Goal: Task Accomplishment & Management: Manage account settings

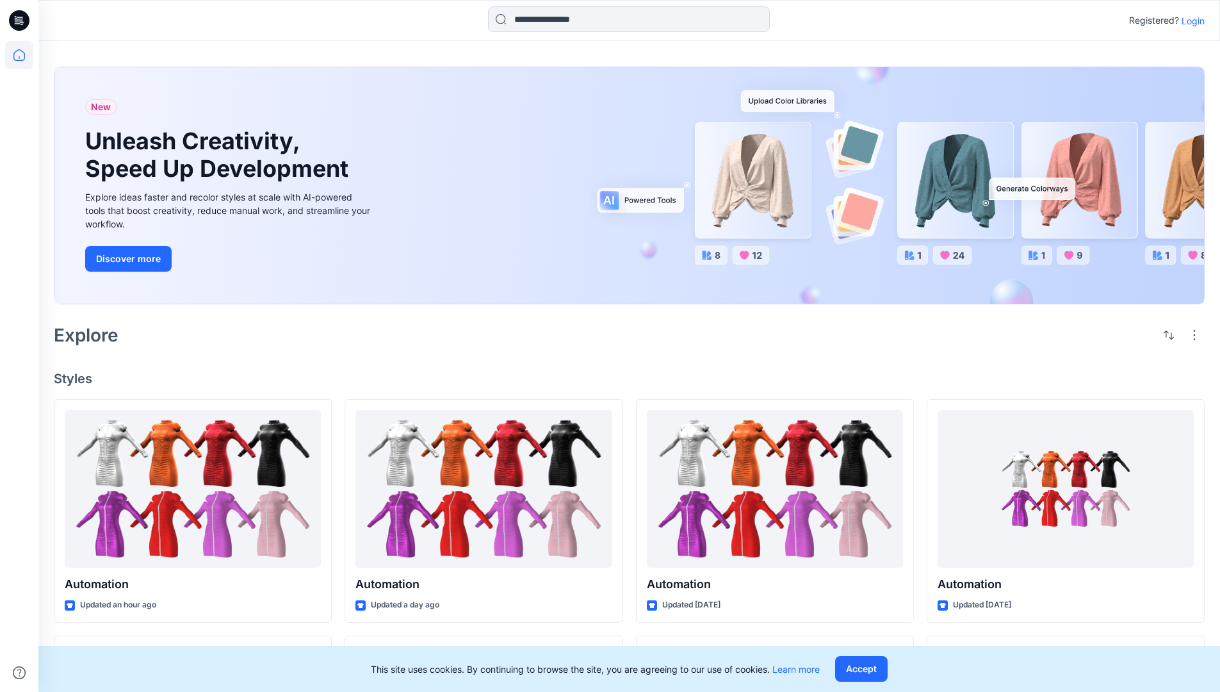
click at [1190, 20] on p "Login" at bounding box center [1193, 20] width 23 height 13
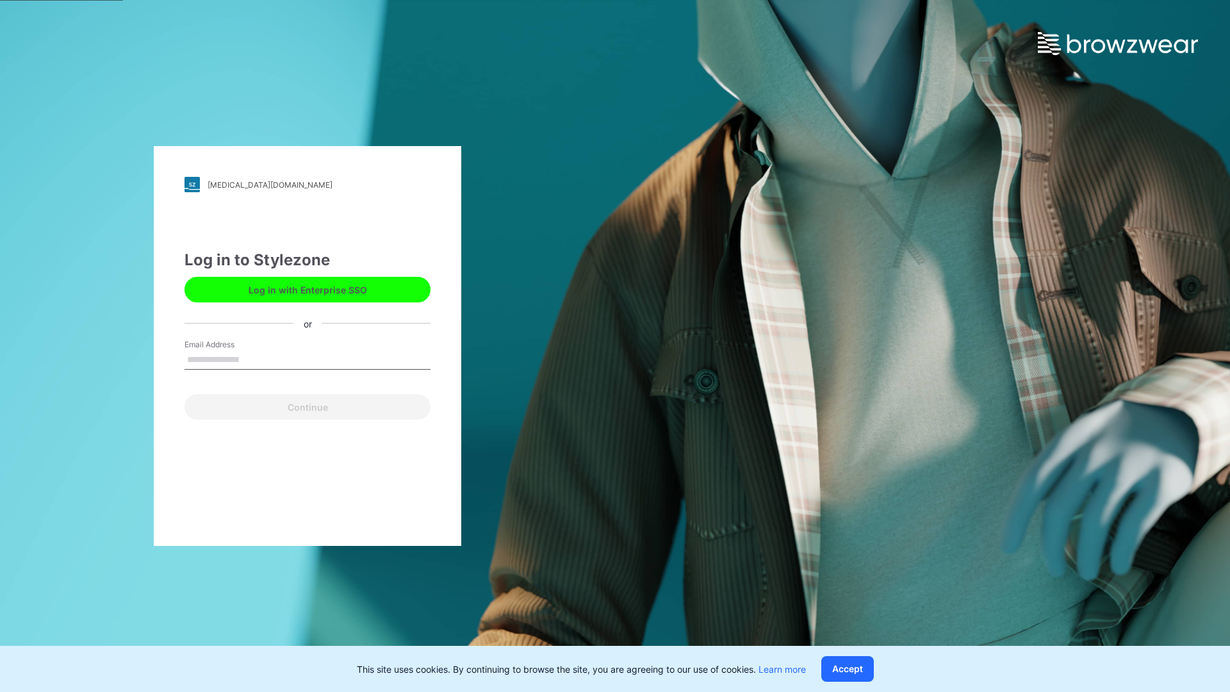
click at [253, 359] on input "Email Address" at bounding box center [307, 359] width 246 height 19
type input "**********"
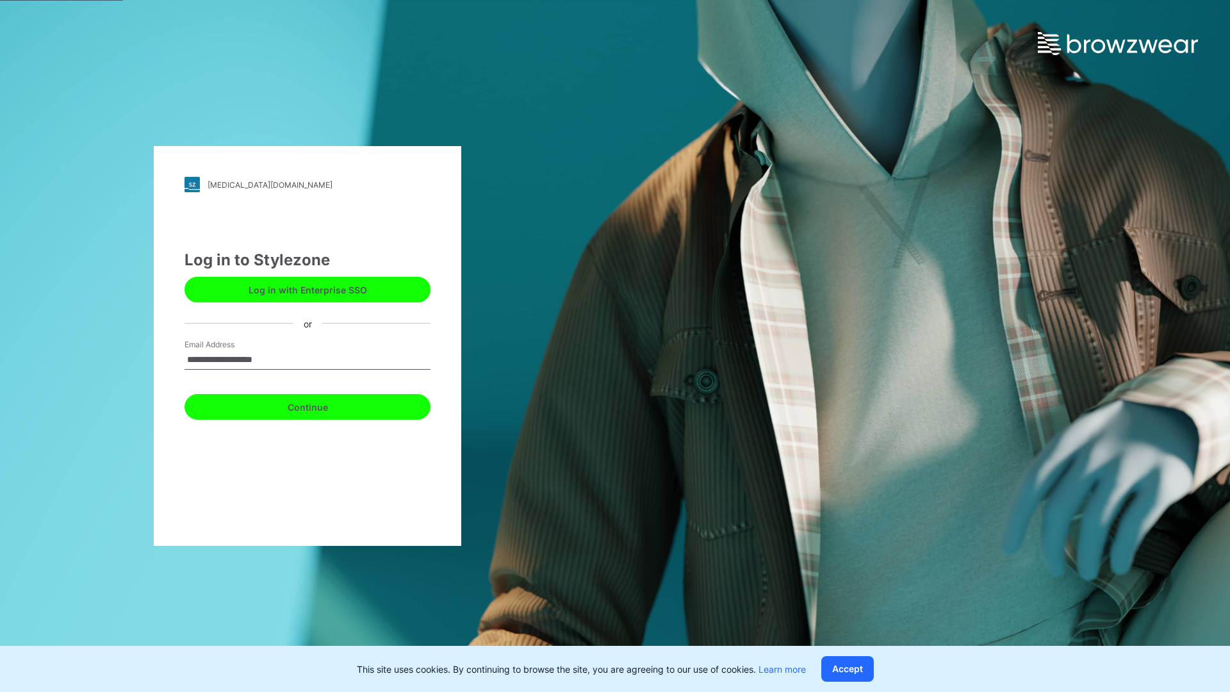
click at [322, 405] on button "Continue" at bounding box center [307, 407] width 246 height 26
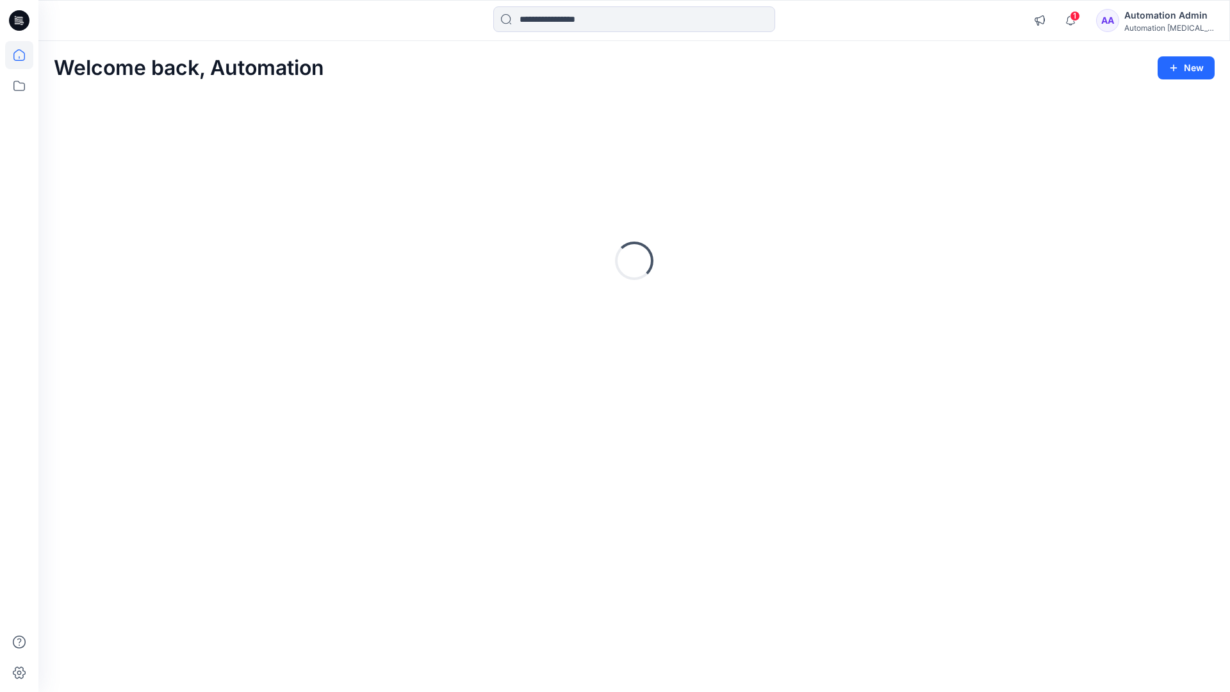
click at [24, 55] on icon at bounding box center [19, 55] width 12 height 12
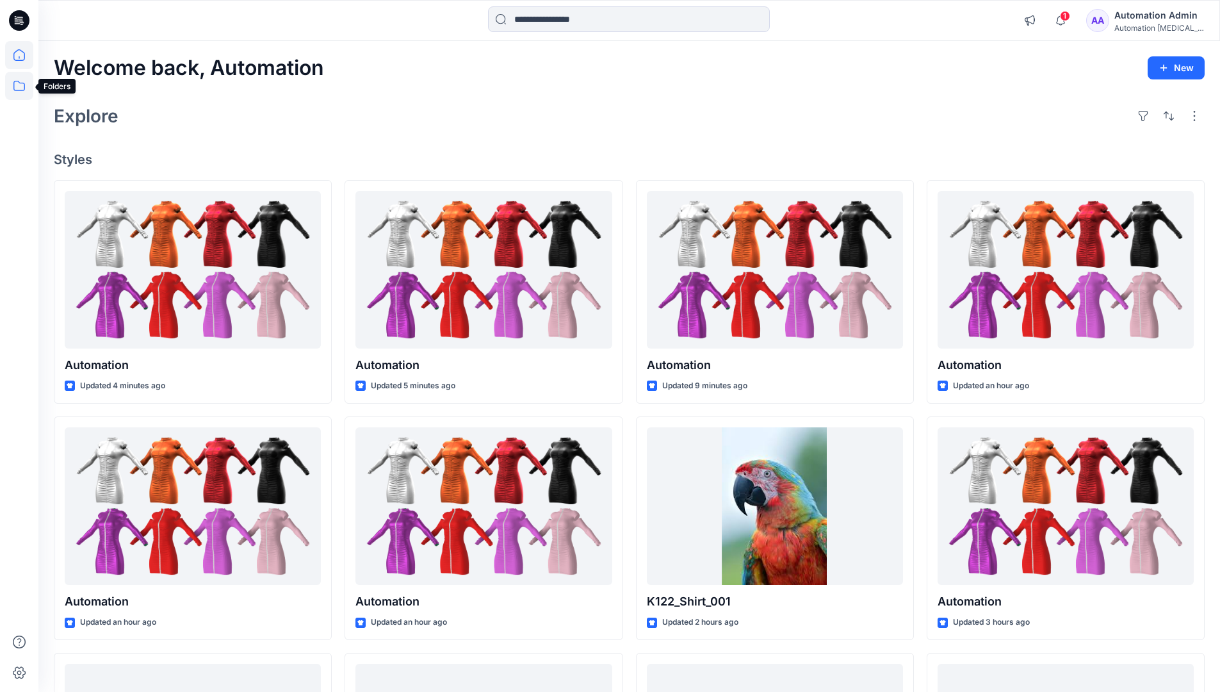
click at [19, 85] on icon at bounding box center [19, 86] width 28 height 28
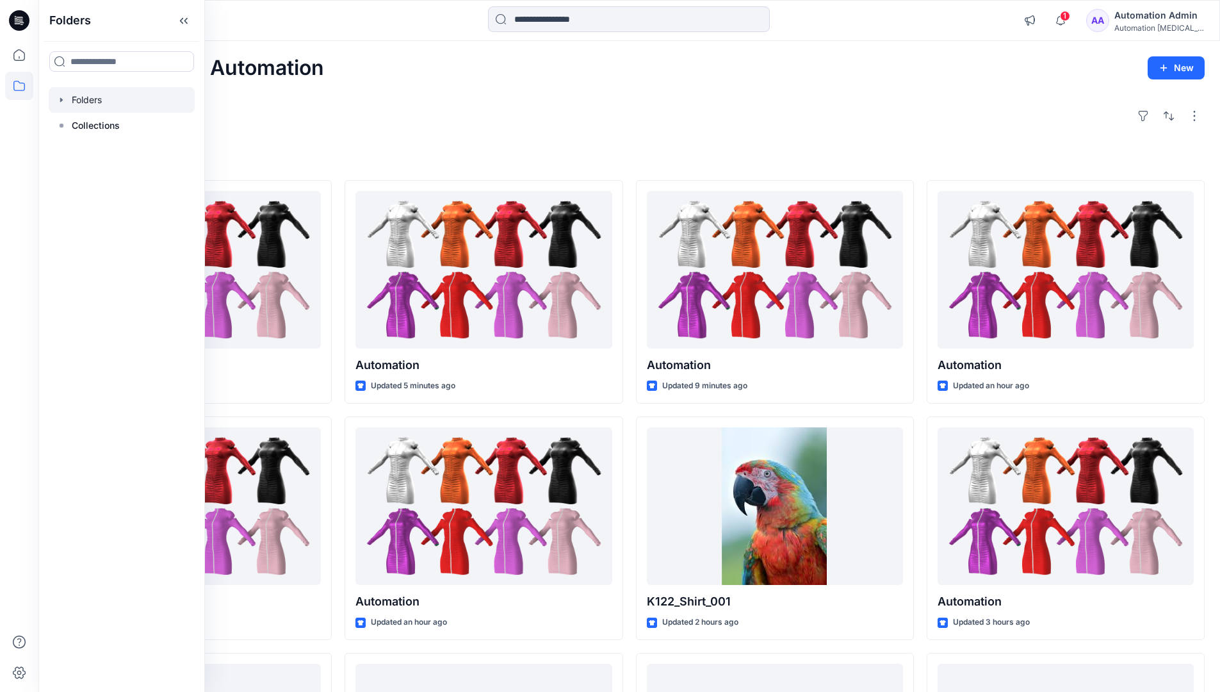
click at [90, 101] on div at bounding box center [122, 100] width 146 height 26
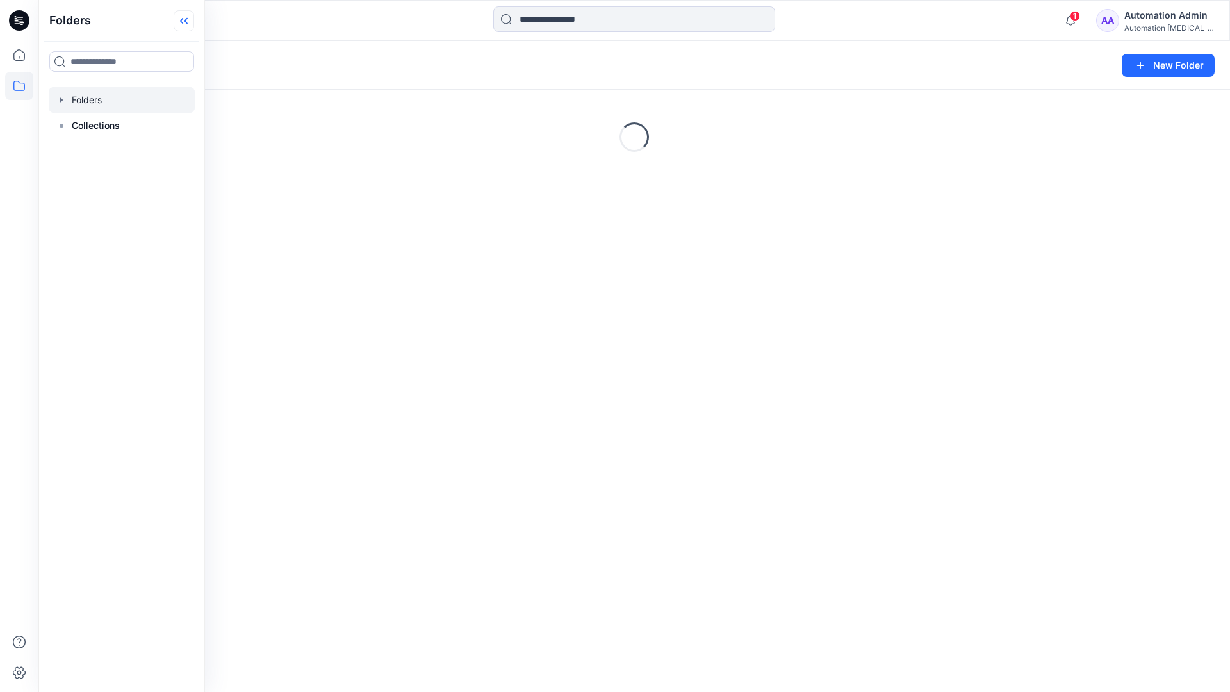
click at [189, 19] on icon at bounding box center [184, 20] width 20 height 21
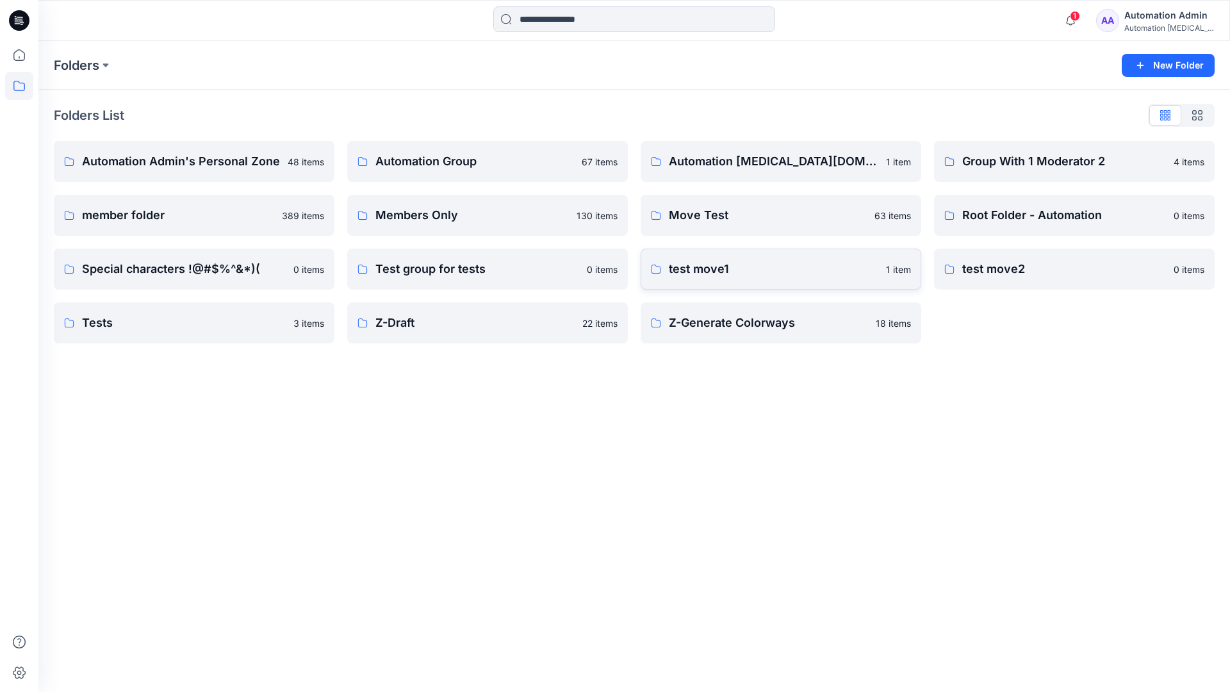
click at [705, 270] on p "test move1" at bounding box center [773, 269] width 209 height 18
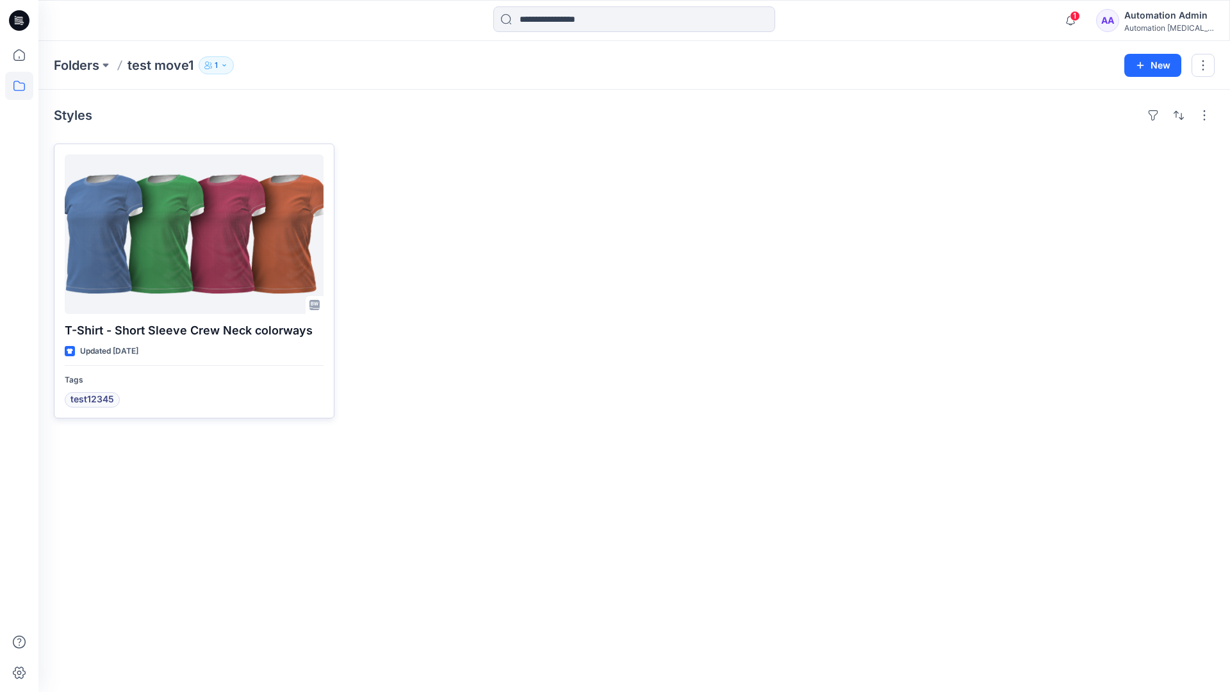
click at [177, 234] on div at bounding box center [194, 234] width 259 height 160
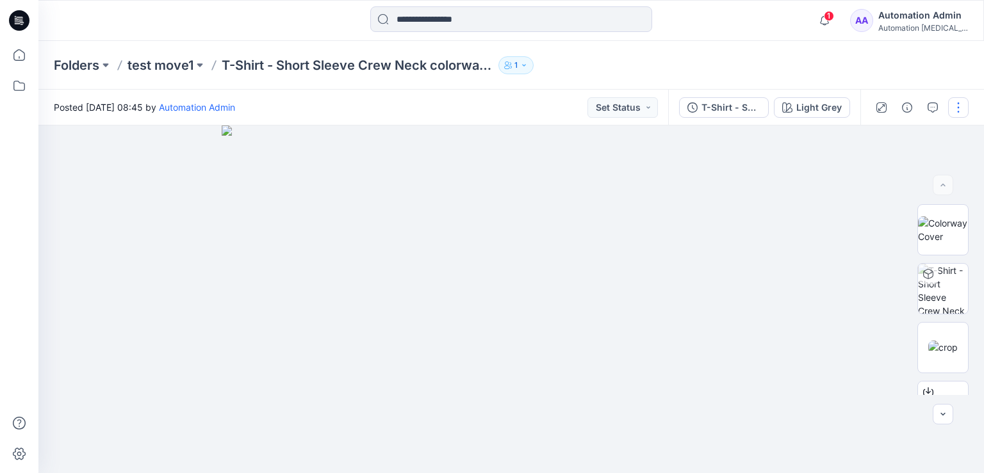
click at [958, 107] on button "button" at bounding box center [958, 107] width 20 height 20
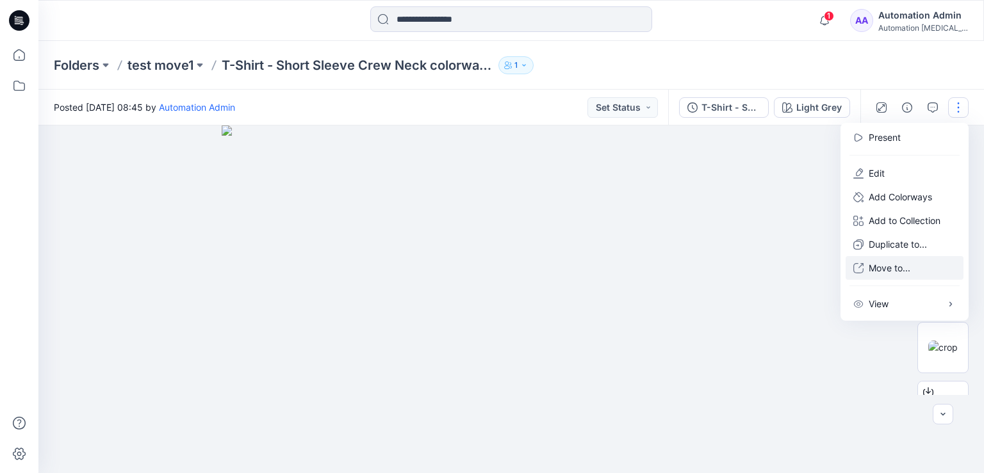
click at [885, 268] on p "Move to..." at bounding box center [890, 267] width 42 height 13
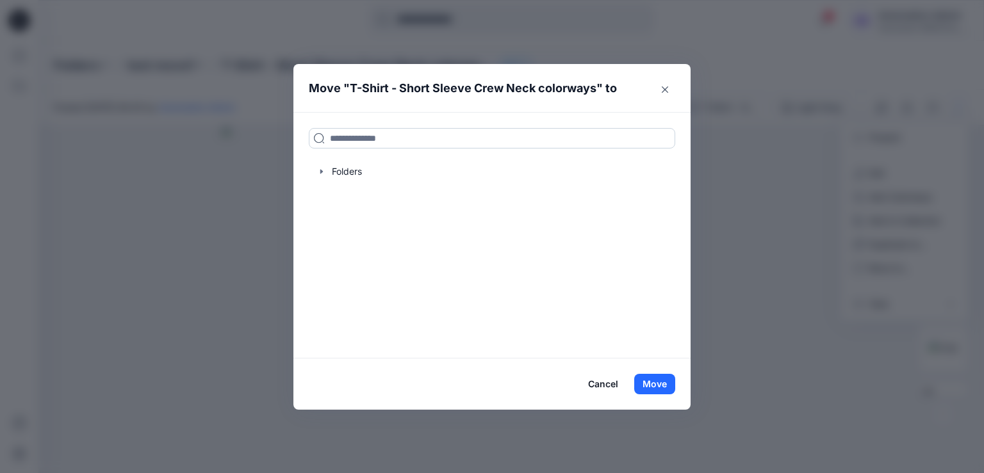
click at [343, 142] on input at bounding box center [492, 138] width 366 height 20
drag, startPoint x: 343, startPoint y: 142, endPoint x: 309, endPoint y: 138, distance: 34.1
click at [309, 138] on input at bounding box center [492, 138] width 366 height 20
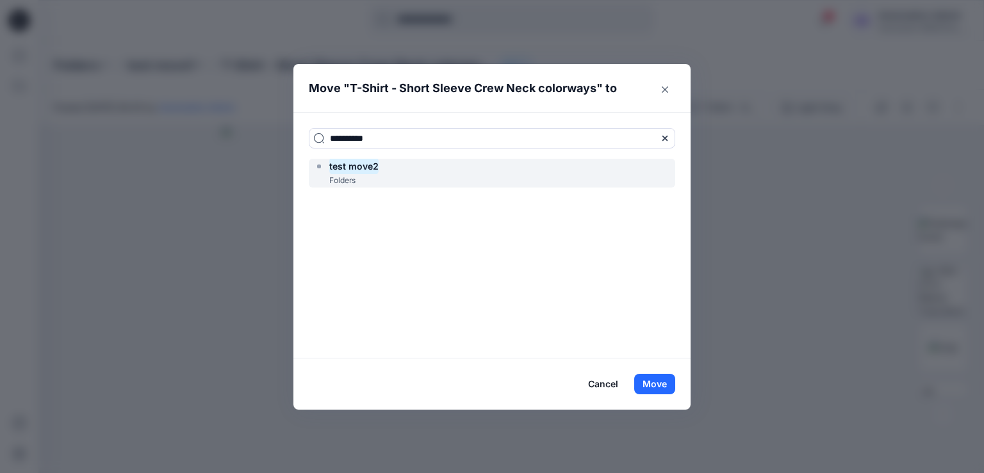
type input "**********"
click at [363, 170] on mark "test move2" at bounding box center [353, 166] width 49 height 17
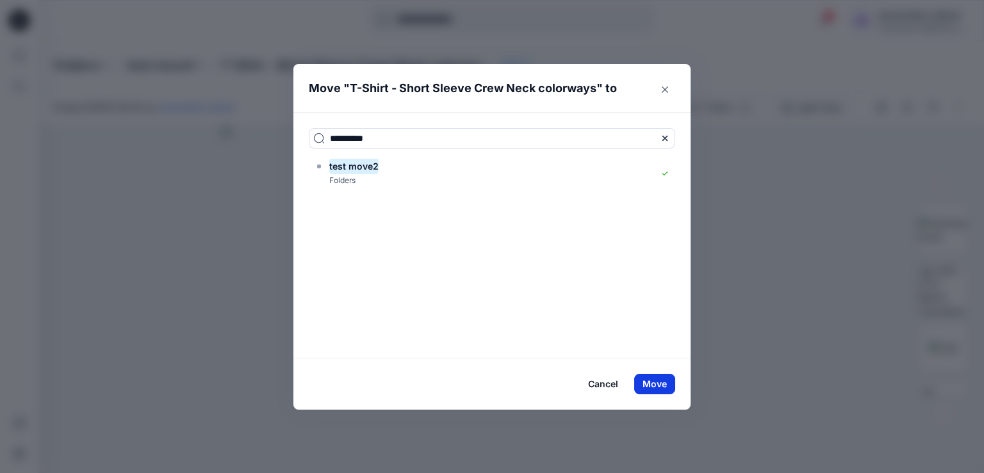
click at [652, 384] on button "Move" at bounding box center [654, 384] width 41 height 20
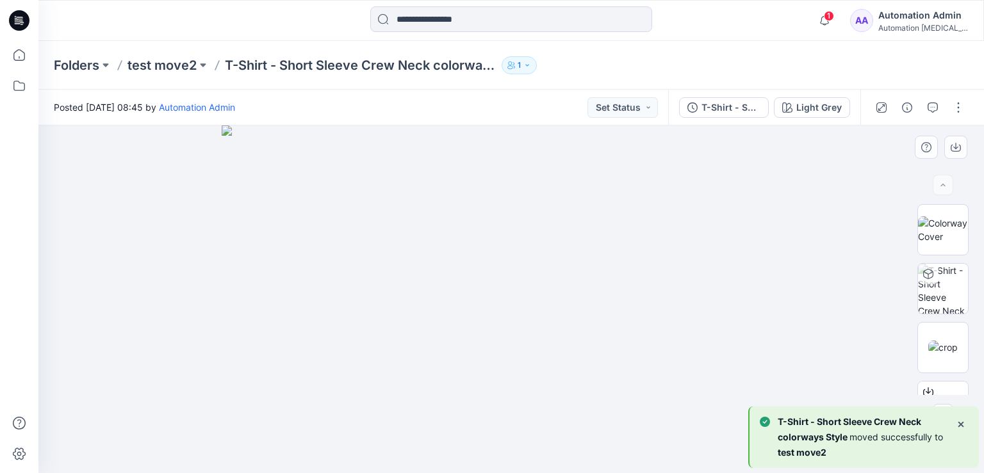
click at [143, 199] on div at bounding box center [511, 300] width 946 height 348
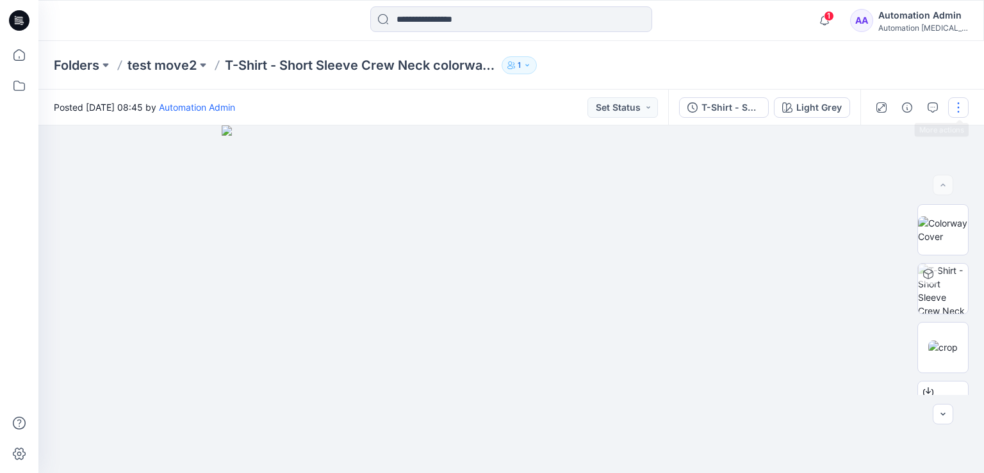
click at [958, 110] on button "button" at bounding box center [958, 107] width 20 height 20
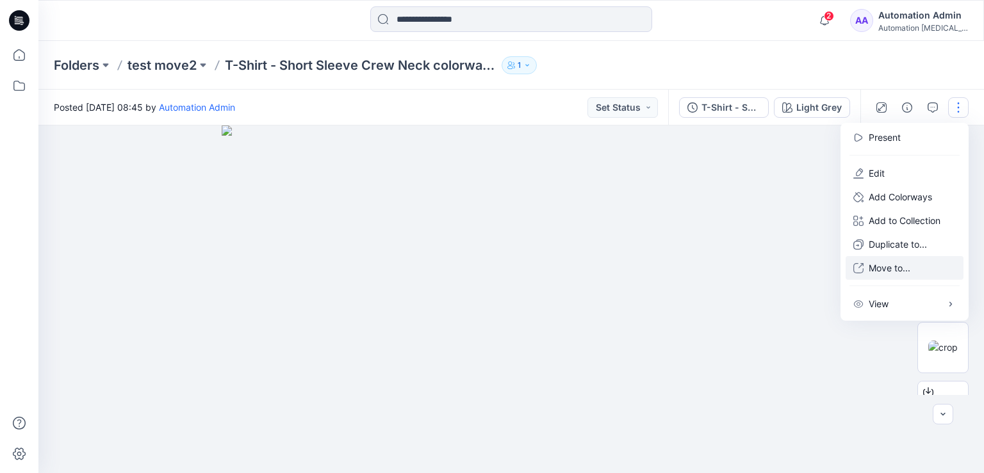
click at [884, 269] on p "Move to..." at bounding box center [890, 267] width 42 height 13
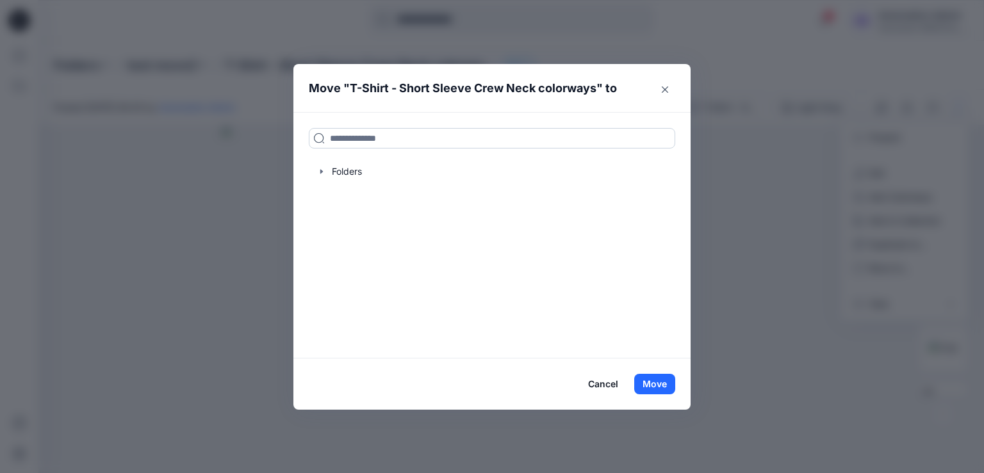
click at [429, 136] on input at bounding box center [492, 138] width 366 height 20
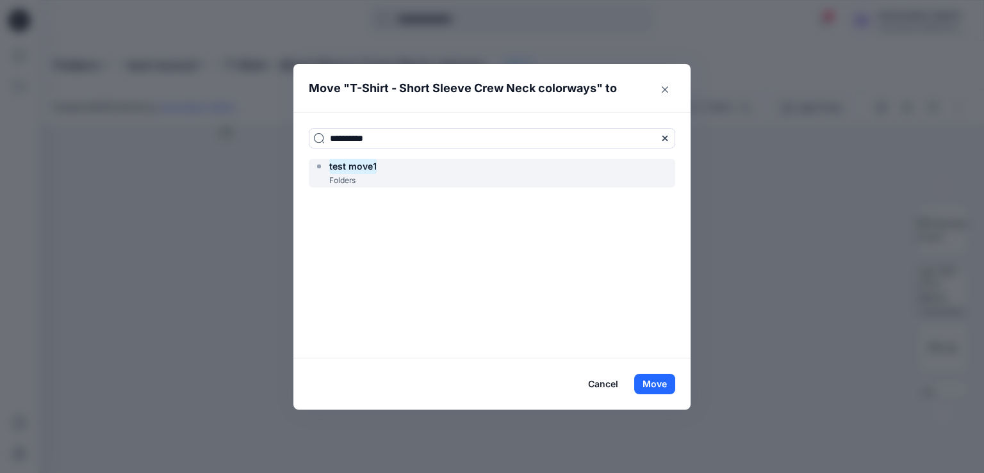
type input "**********"
click at [409, 169] on div "test move1 Folders" at bounding box center [492, 173] width 366 height 29
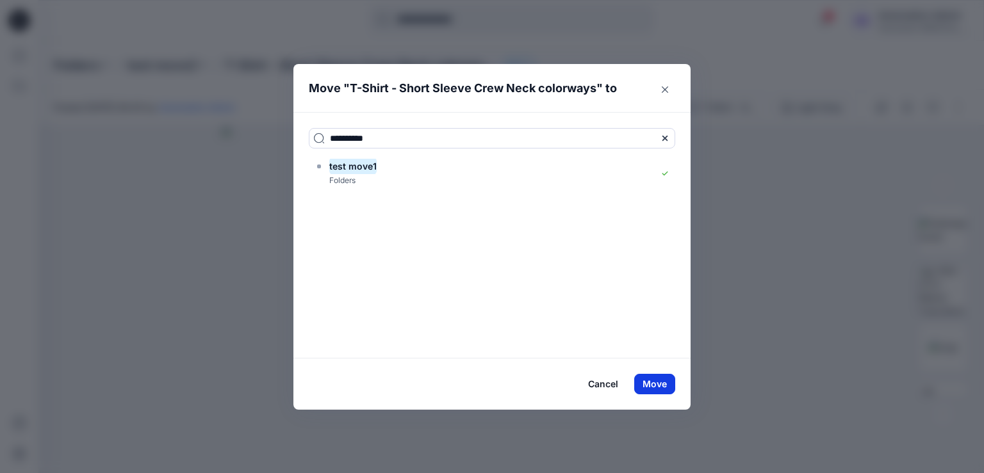
click at [658, 383] on button "Move" at bounding box center [654, 384] width 41 height 20
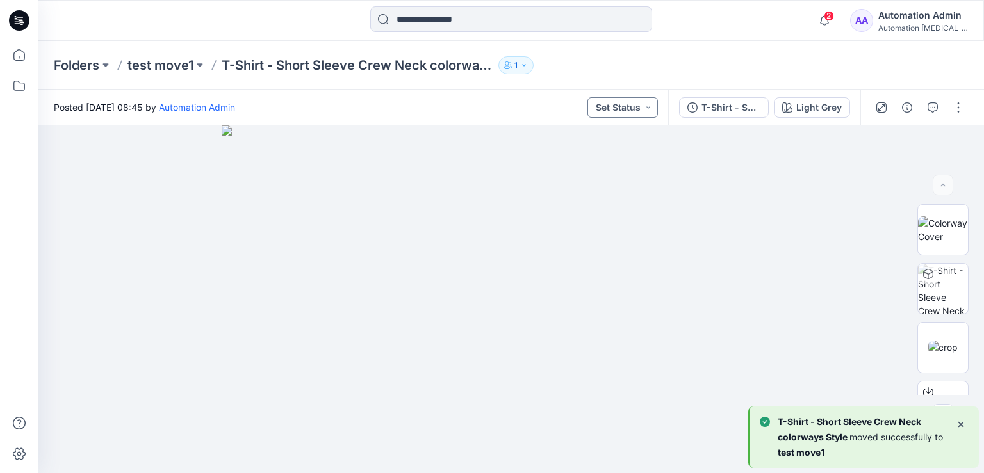
click at [635, 104] on button "Set Status" at bounding box center [622, 107] width 70 height 20
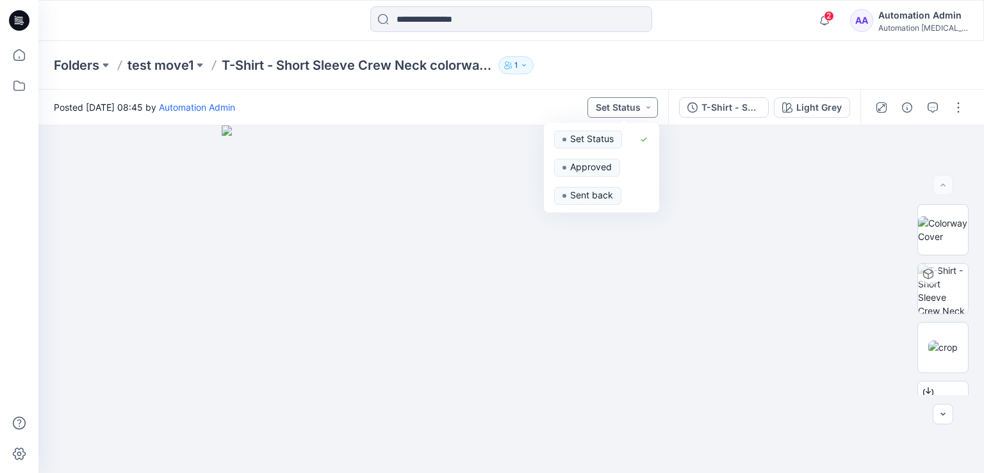
click at [634, 106] on button "Set Status" at bounding box center [622, 107] width 70 height 20
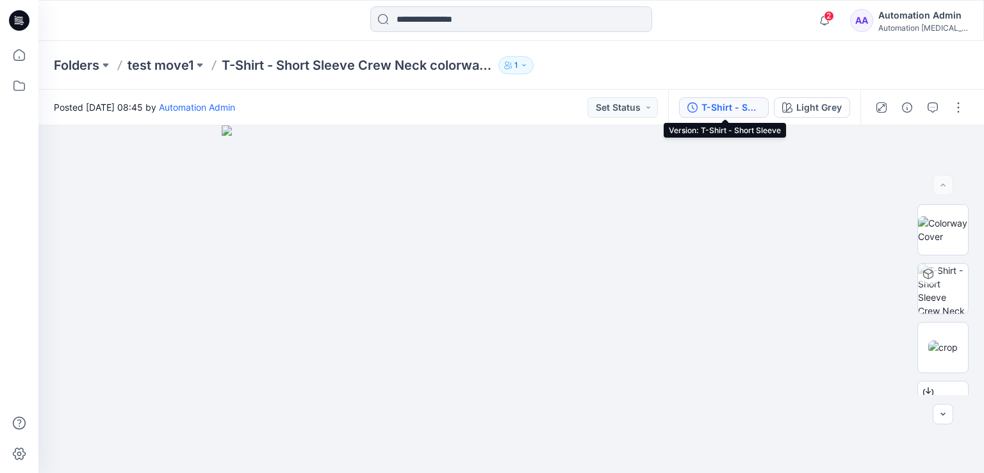
click at [764, 104] on button "T-Shirt - Short Sleeve" at bounding box center [724, 107] width 90 height 20
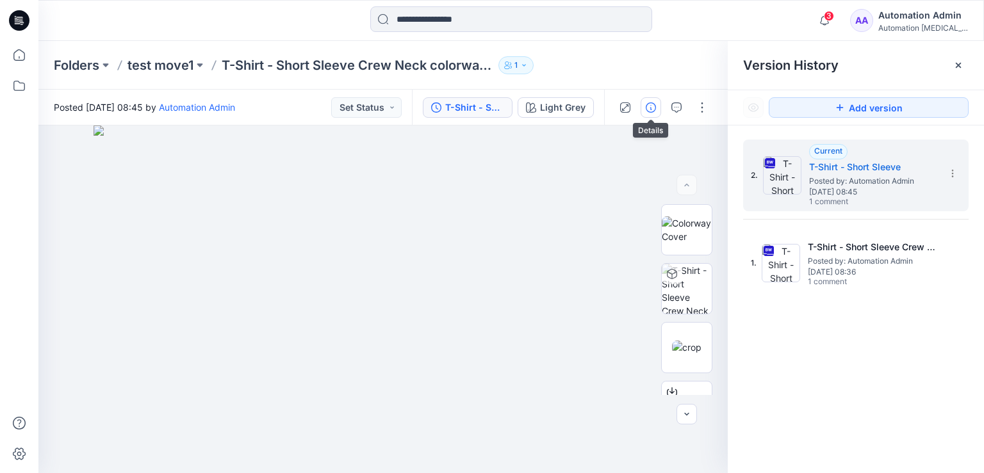
click at [648, 109] on icon "button" at bounding box center [651, 107] width 10 height 10
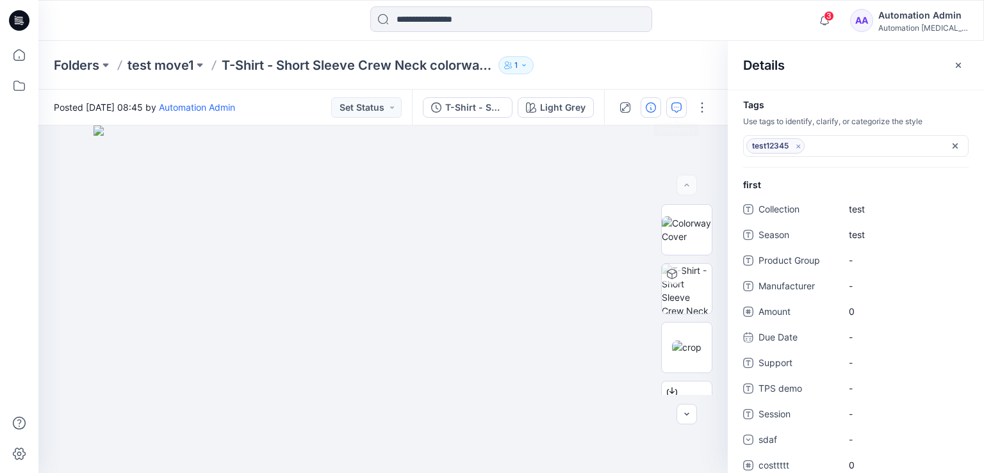
click at [681, 109] on icon "button" at bounding box center [676, 107] width 10 height 10
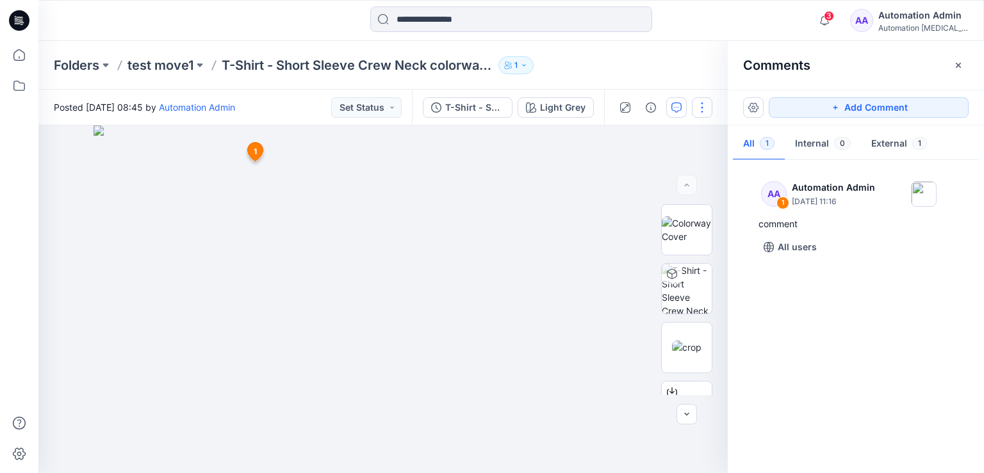
click at [702, 106] on button "button" at bounding box center [702, 107] width 20 height 20
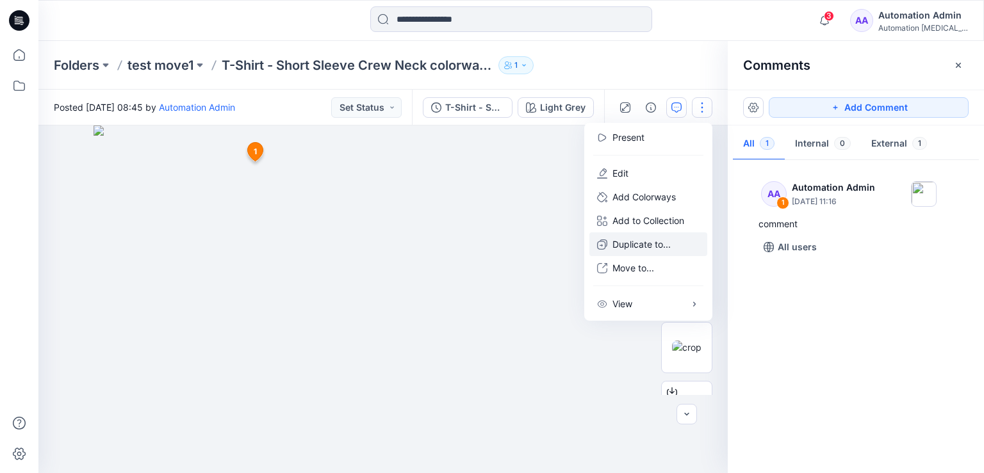
click at [643, 244] on p "Duplicate to..." at bounding box center [641, 244] width 58 height 13
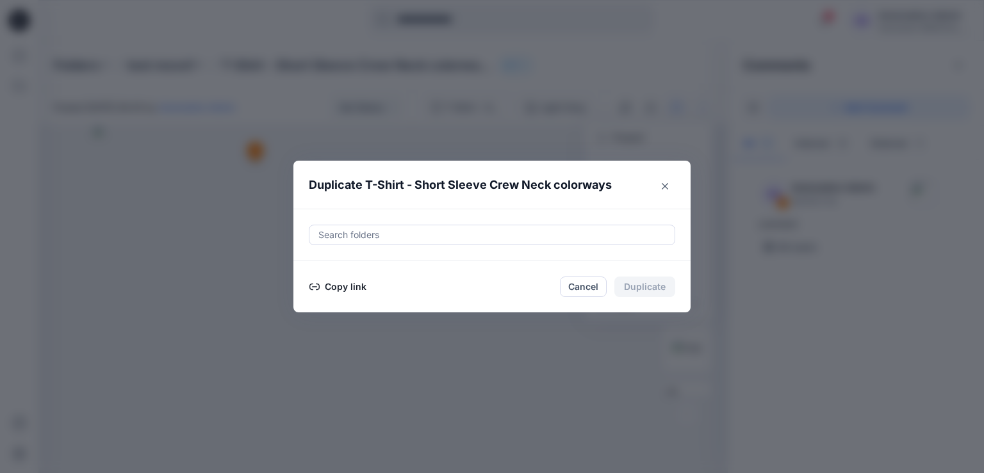
click at [337, 286] on button "Copy link" at bounding box center [338, 286] width 58 height 15
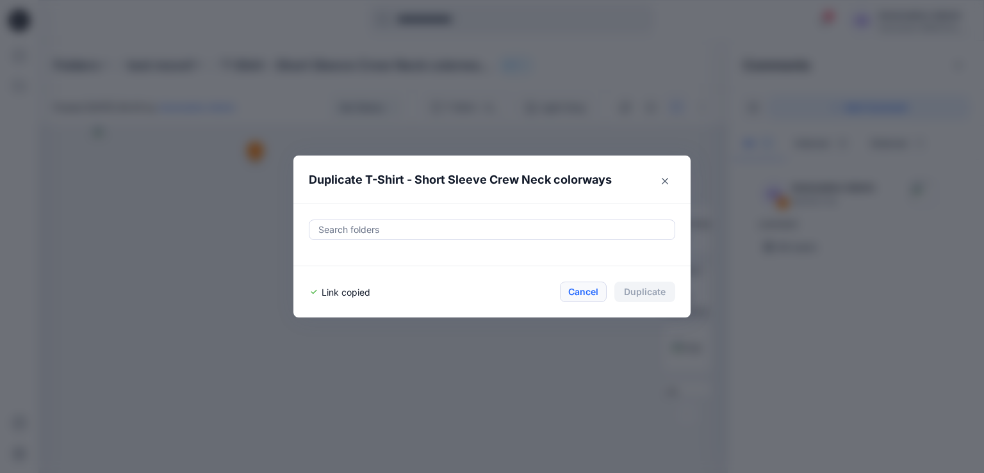
click at [583, 290] on button "Cancel" at bounding box center [583, 292] width 47 height 20
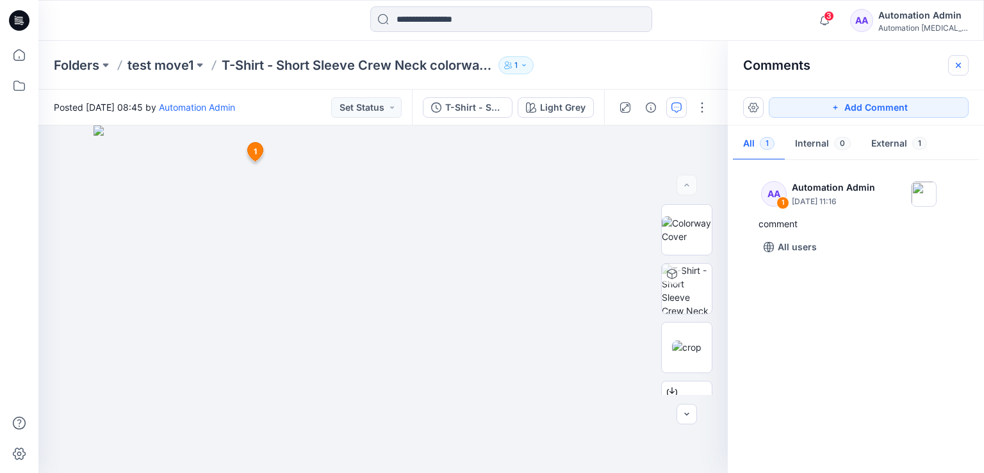
click at [962, 67] on icon "button" at bounding box center [958, 65] width 10 height 10
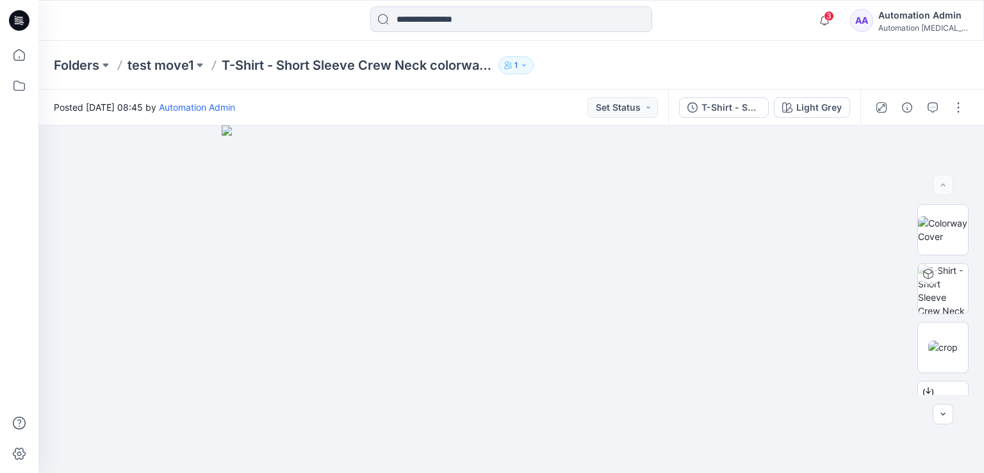
scroll to position [176, 0]
click at [963, 111] on button "button" at bounding box center [958, 107] width 20 height 20
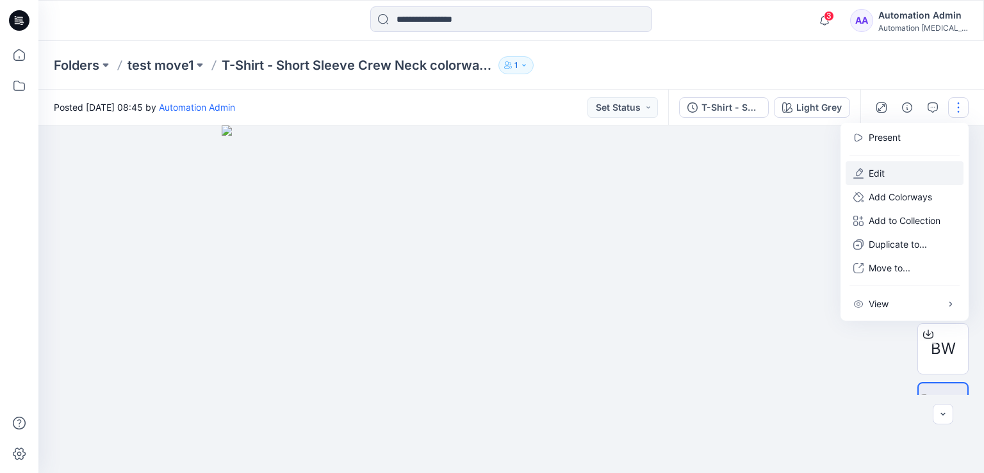
click at [908, 172] on button "Edit" at bounding box center [905, 173] width 118 height 24
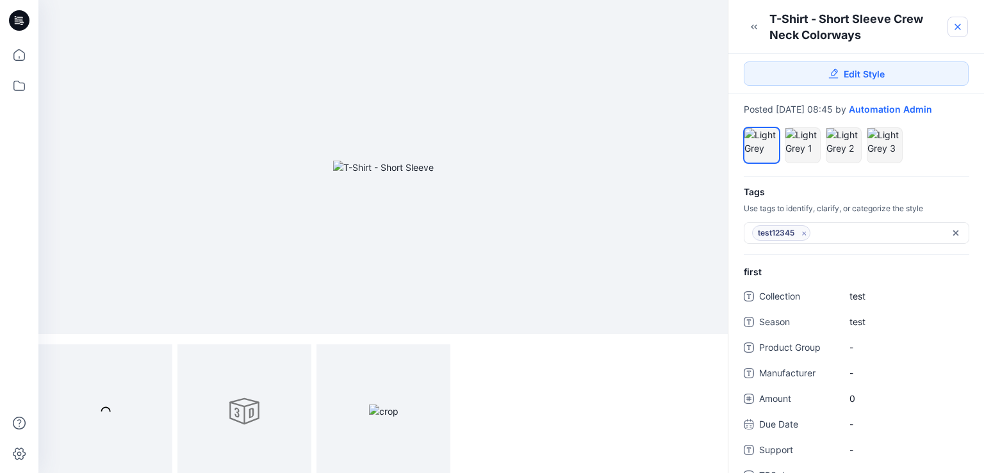
click at [956, 26] on icon at bounding box center [957, 26] width 5 height 5
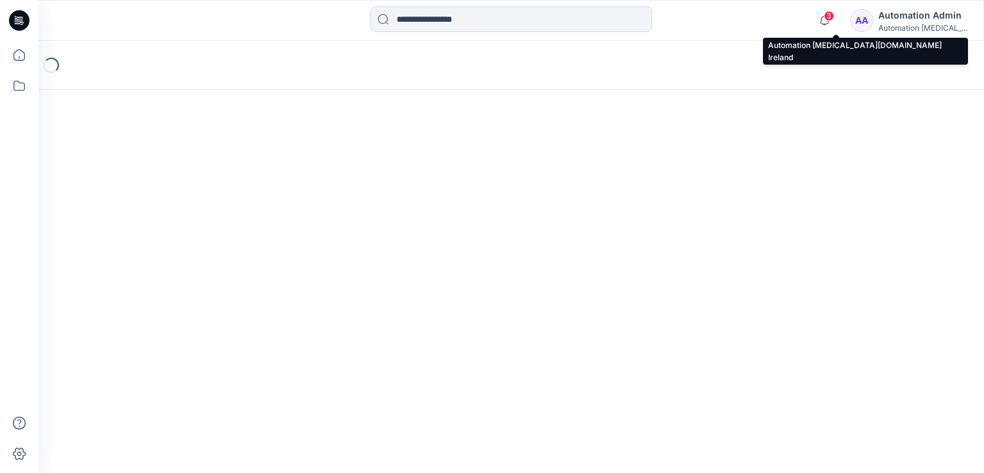
click at [925, 18] on div "Automation Admin" at bounding box center [923, 15] width 90 height 15
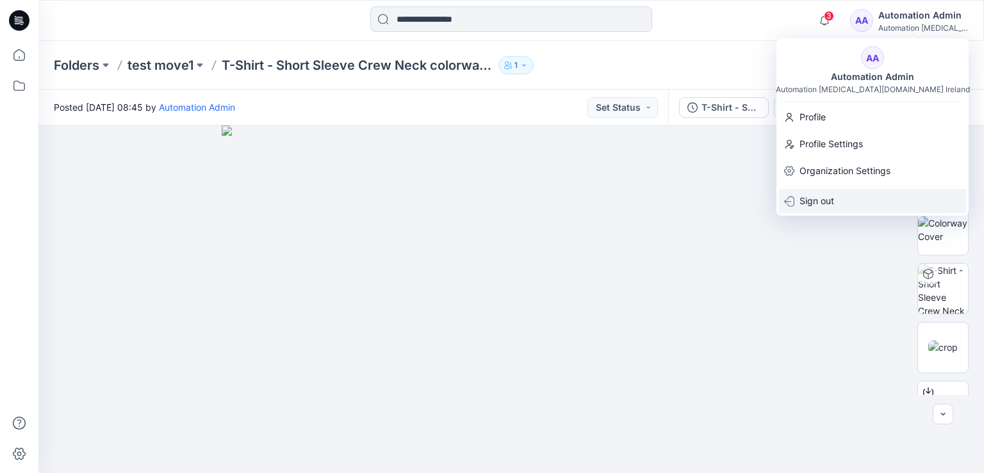
click at [835, 202] on div "Sign out" at bounding box center [872, 201] width 187 height 24
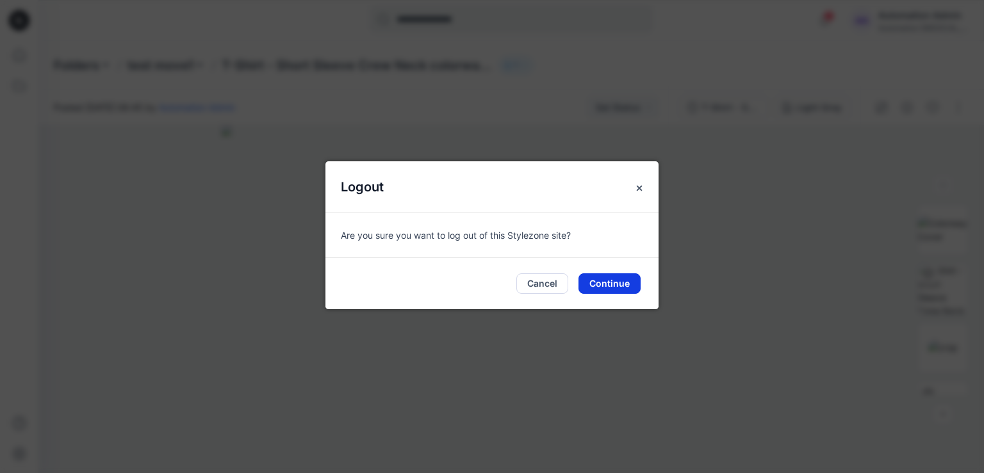
click at [611, 284] on button "Continue" at bounding box center [609, 284] width 62 height 20
